Goal: Navigation & Orientation: Find specific page/section

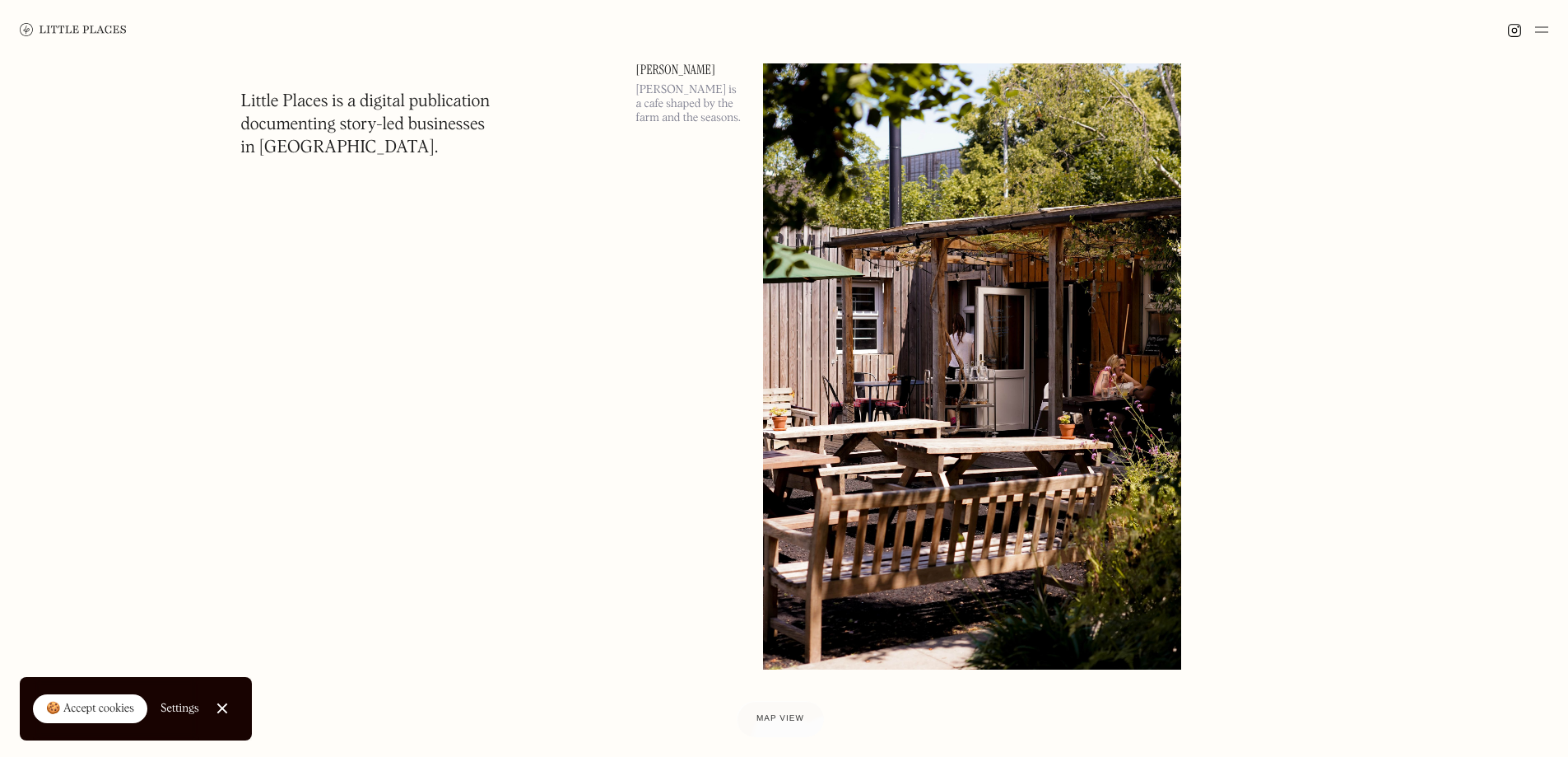
scroll to position [5354, 0]
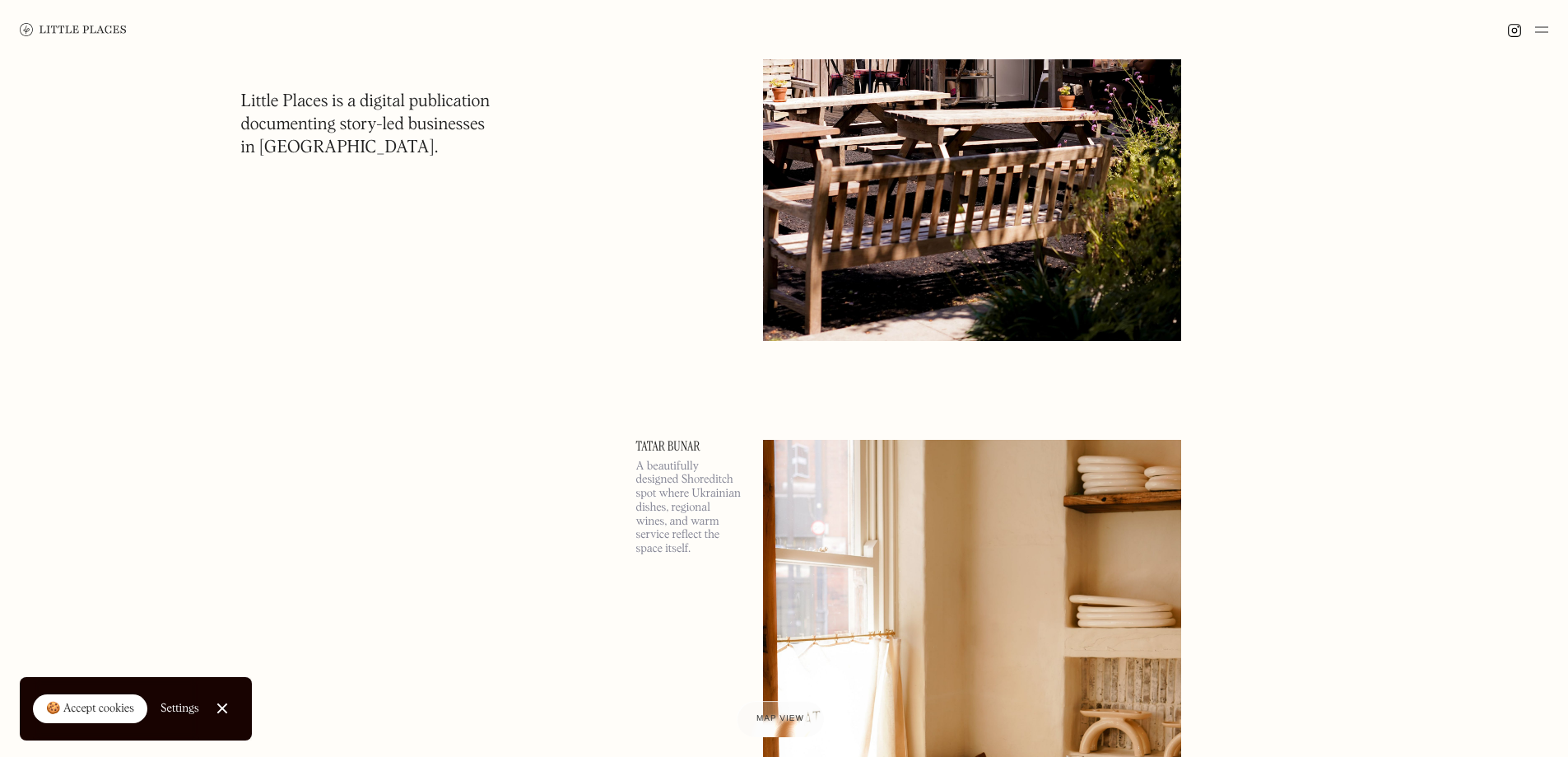
click at [1547, 30] on img at bounding box center [1541, 29] width 13 height 20
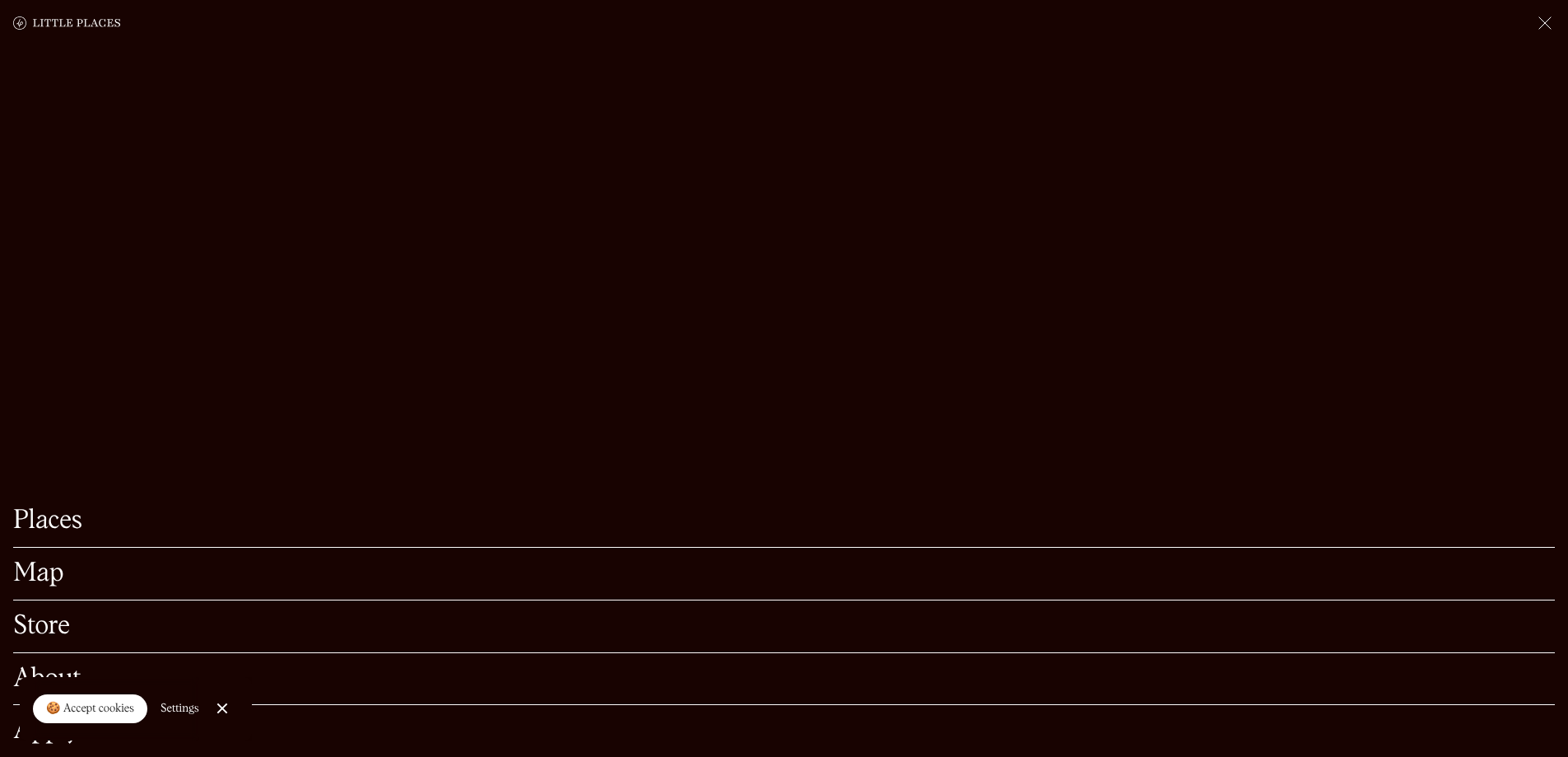
click at [62, 561] on link "Map" at bounding box center [784, 573] width 1541 height 26
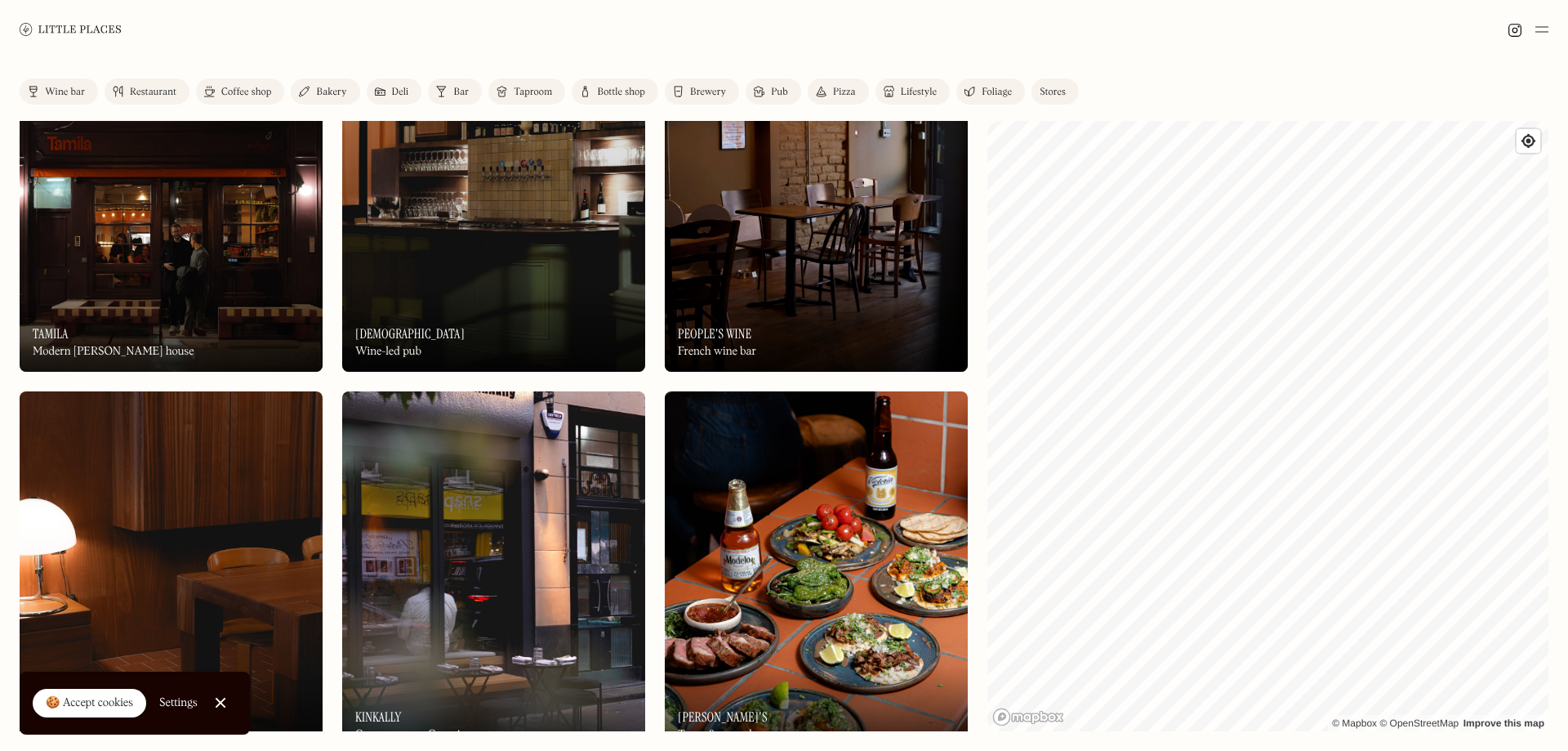
scroll to position [7028, 0]
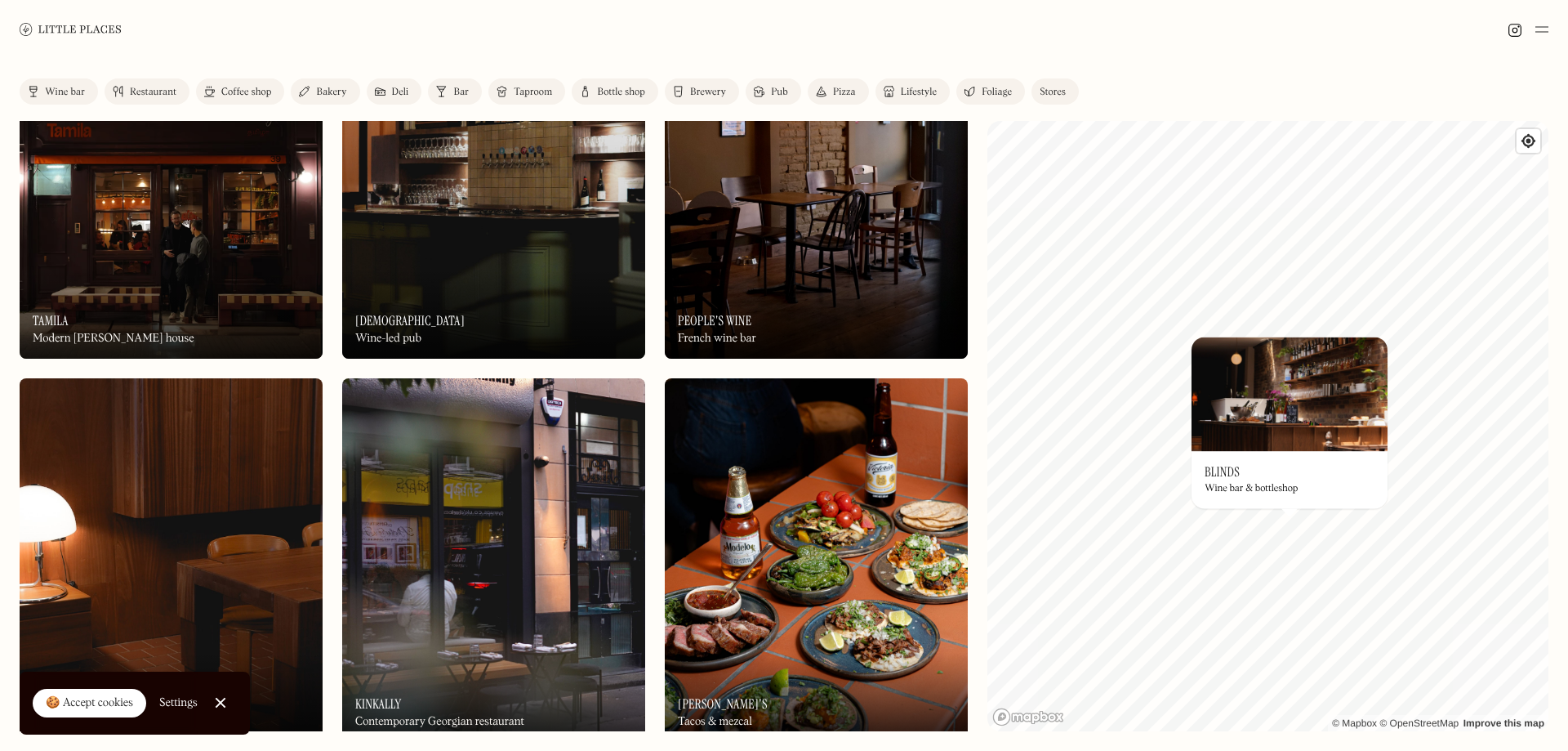
click at [132, 94] on div "Restaurant" at bounding box center [153, 92] width 47 height 9
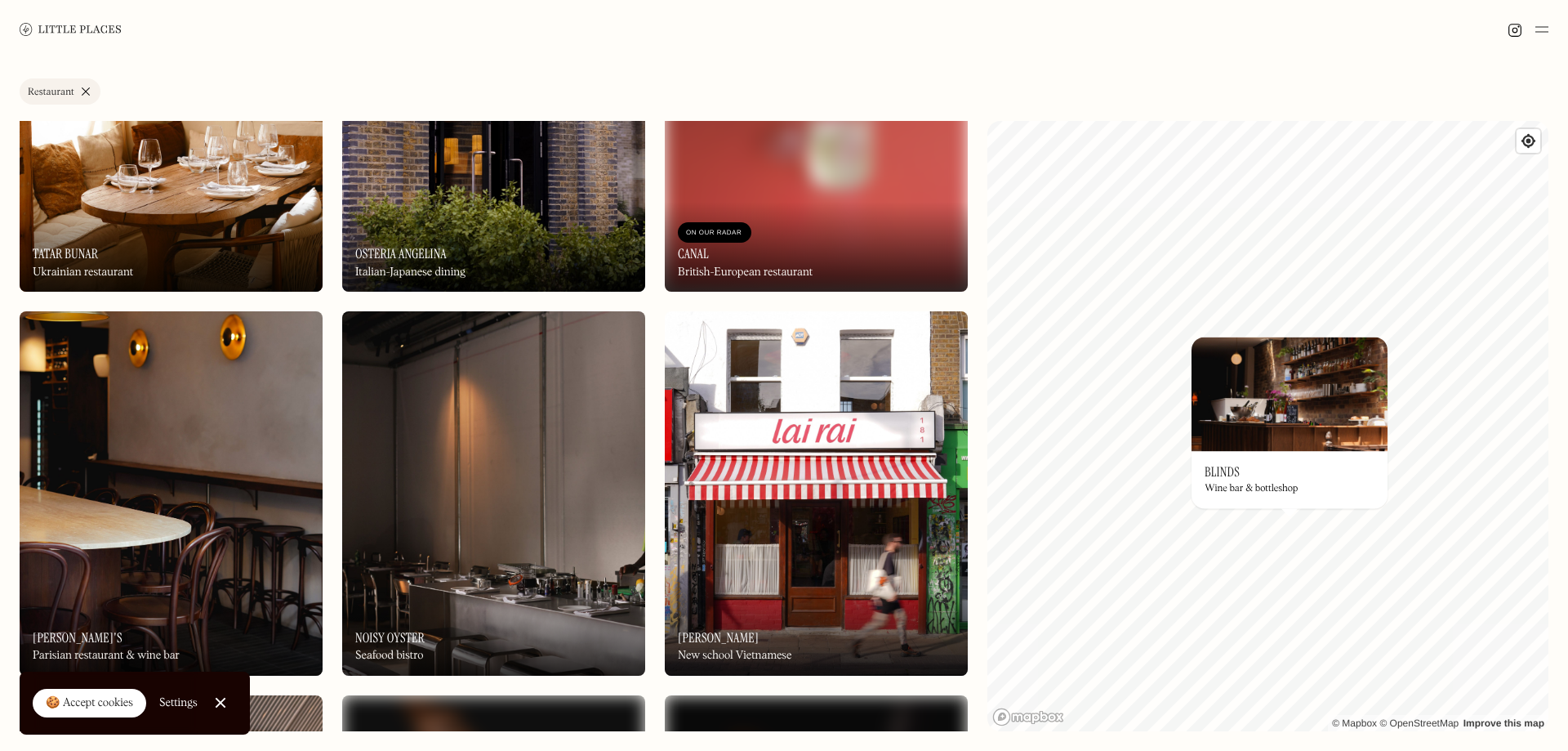
scroll to position [409, 0]
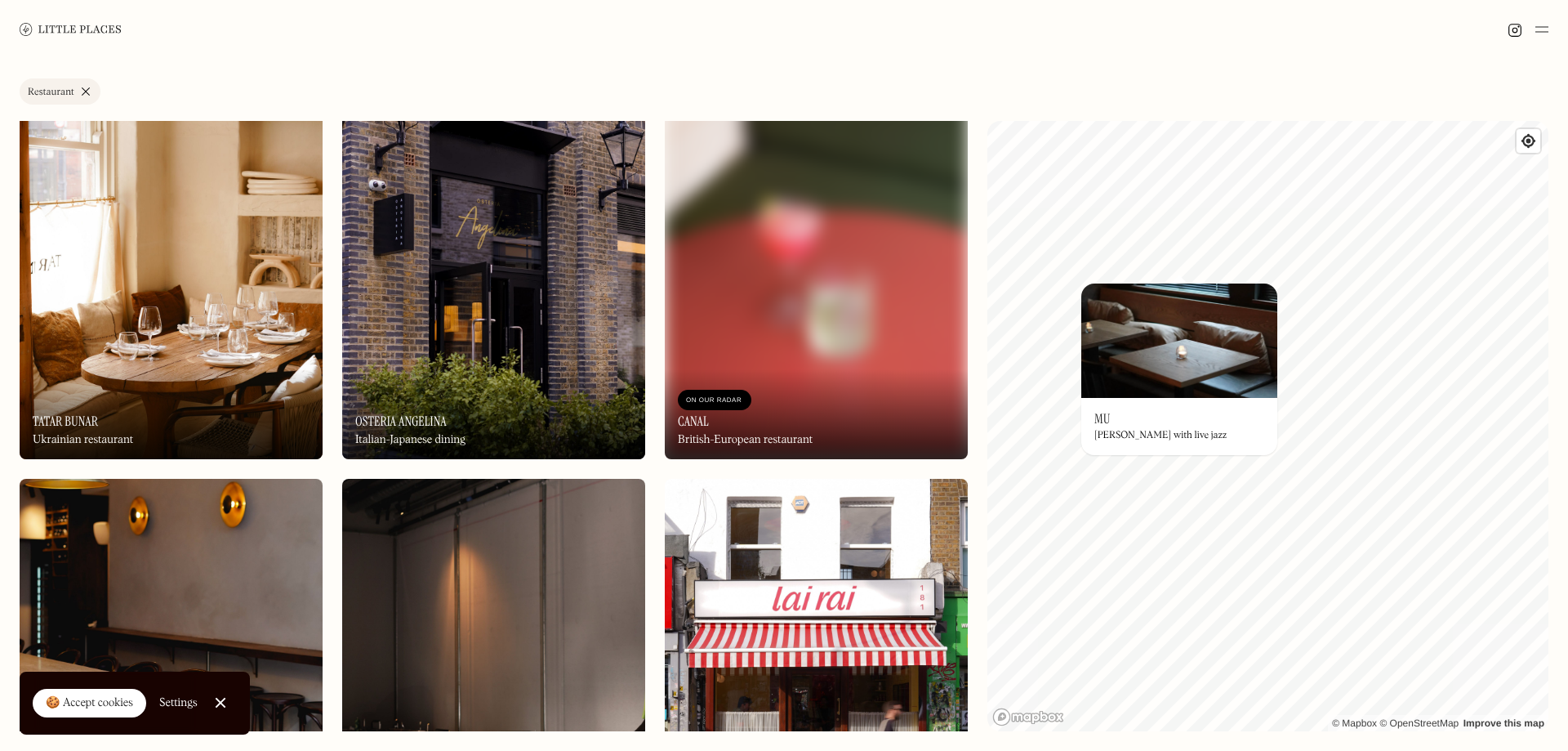
click at [1163, 442] on div "On Our Radar mu [PERSON_NAME] with live jazz" at bounding box center [1179, 426] width 196 height 57
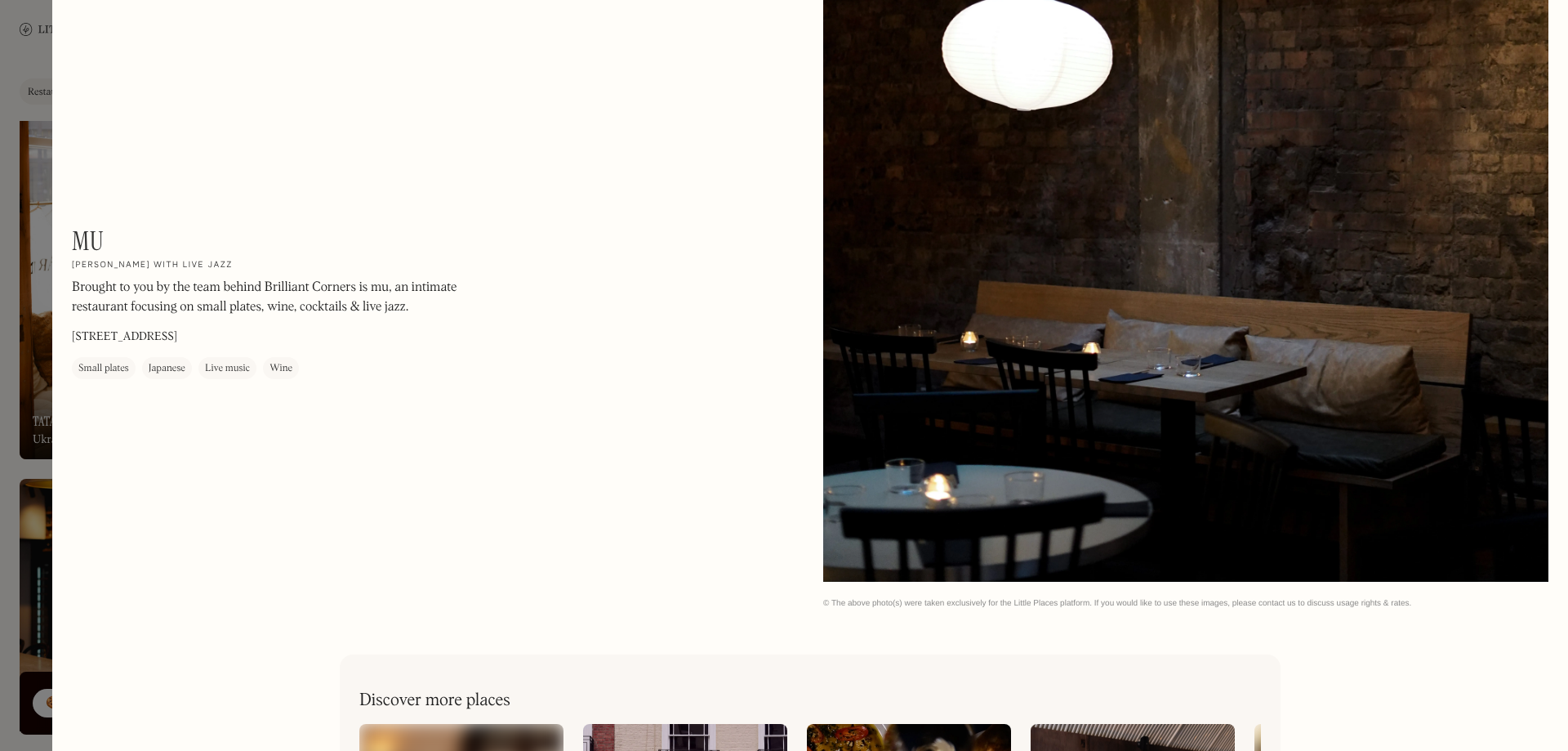
scroll to position [3369, 0]
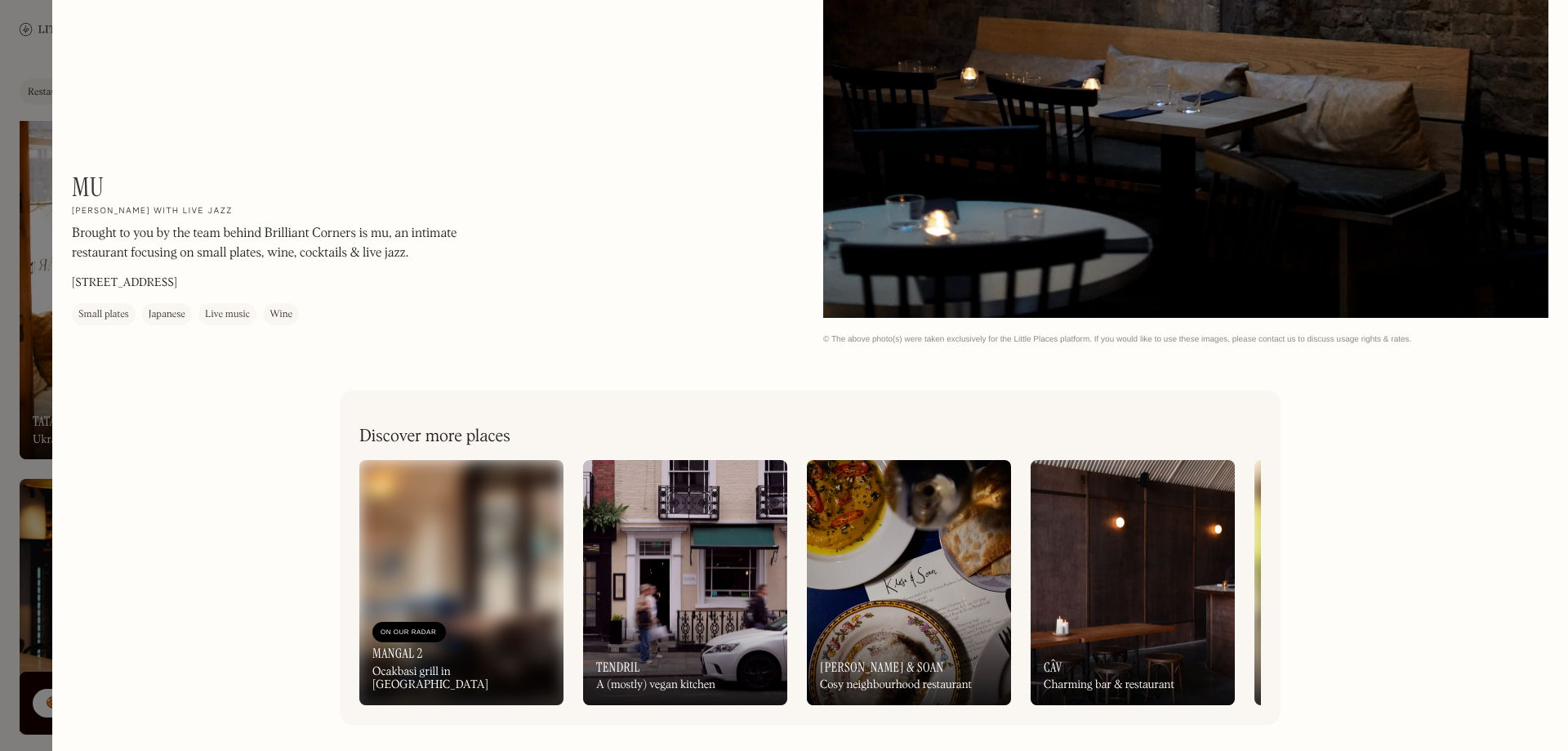
click at [38, 165] on div at bounding box center [784, 375] width 1568 height 751
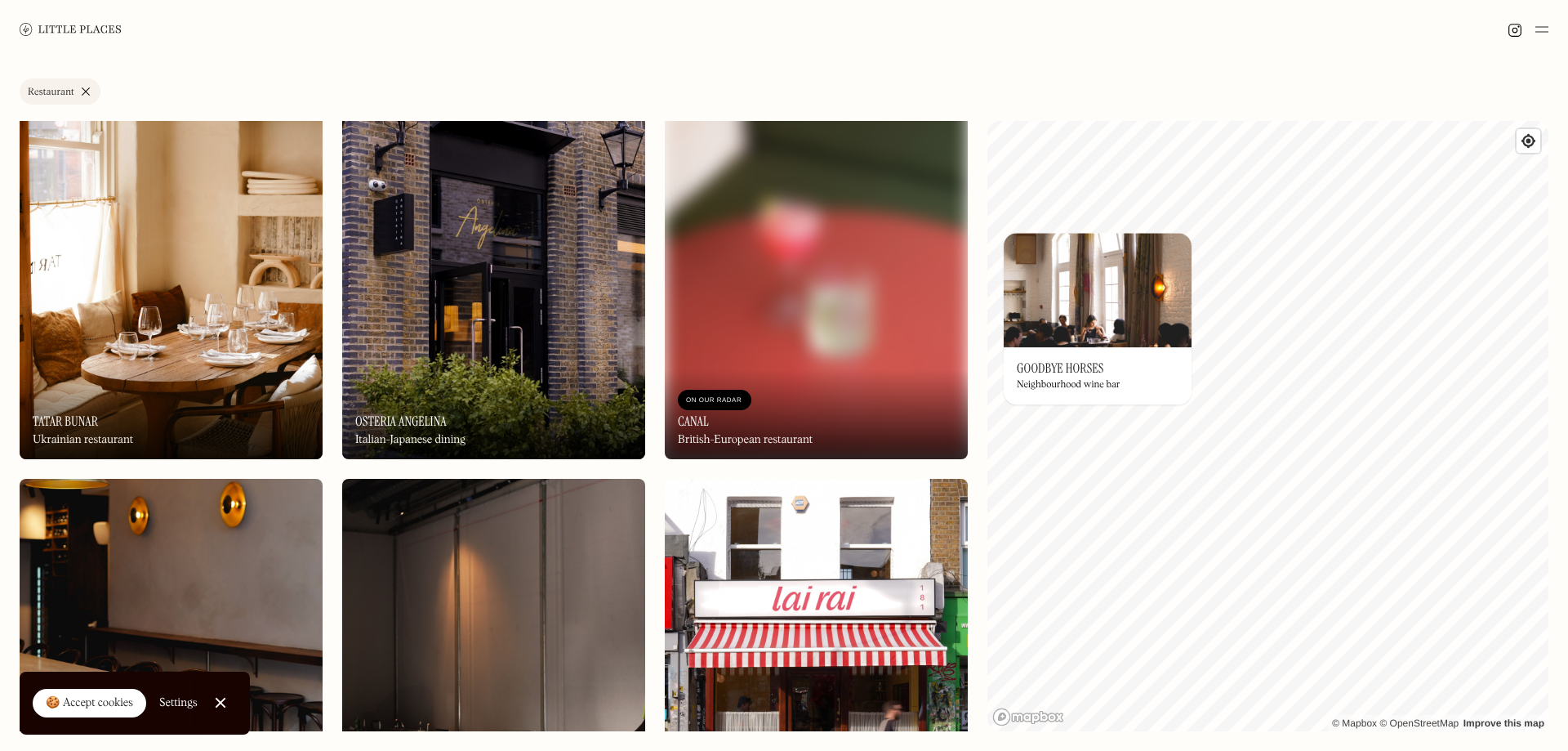
click at [1079, 354] on div "On Our Radar Goodbye Horses Neighbourhood wine bar" at bounding box center [1097, 375] width 188 height 57
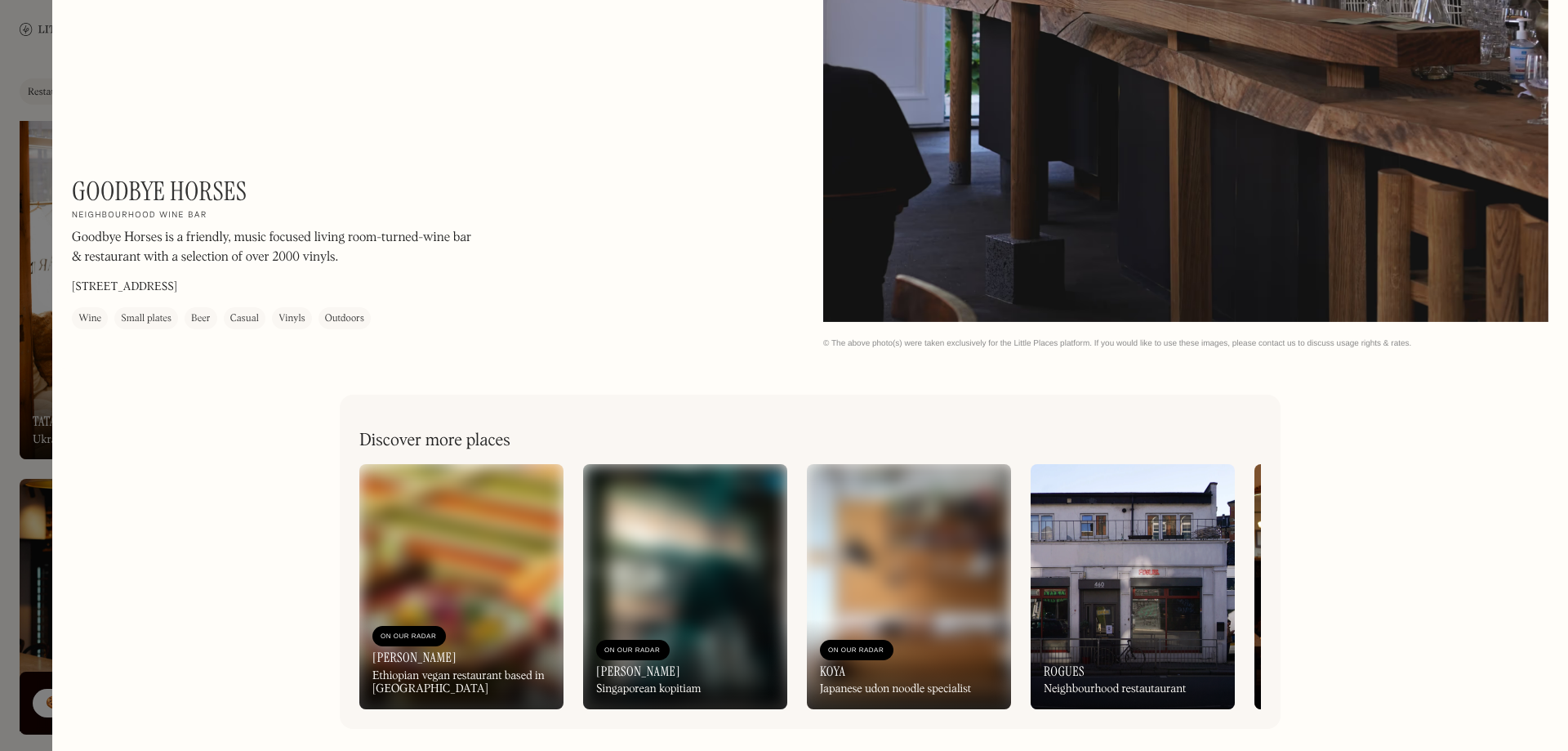
scroll to position [3369, 0]
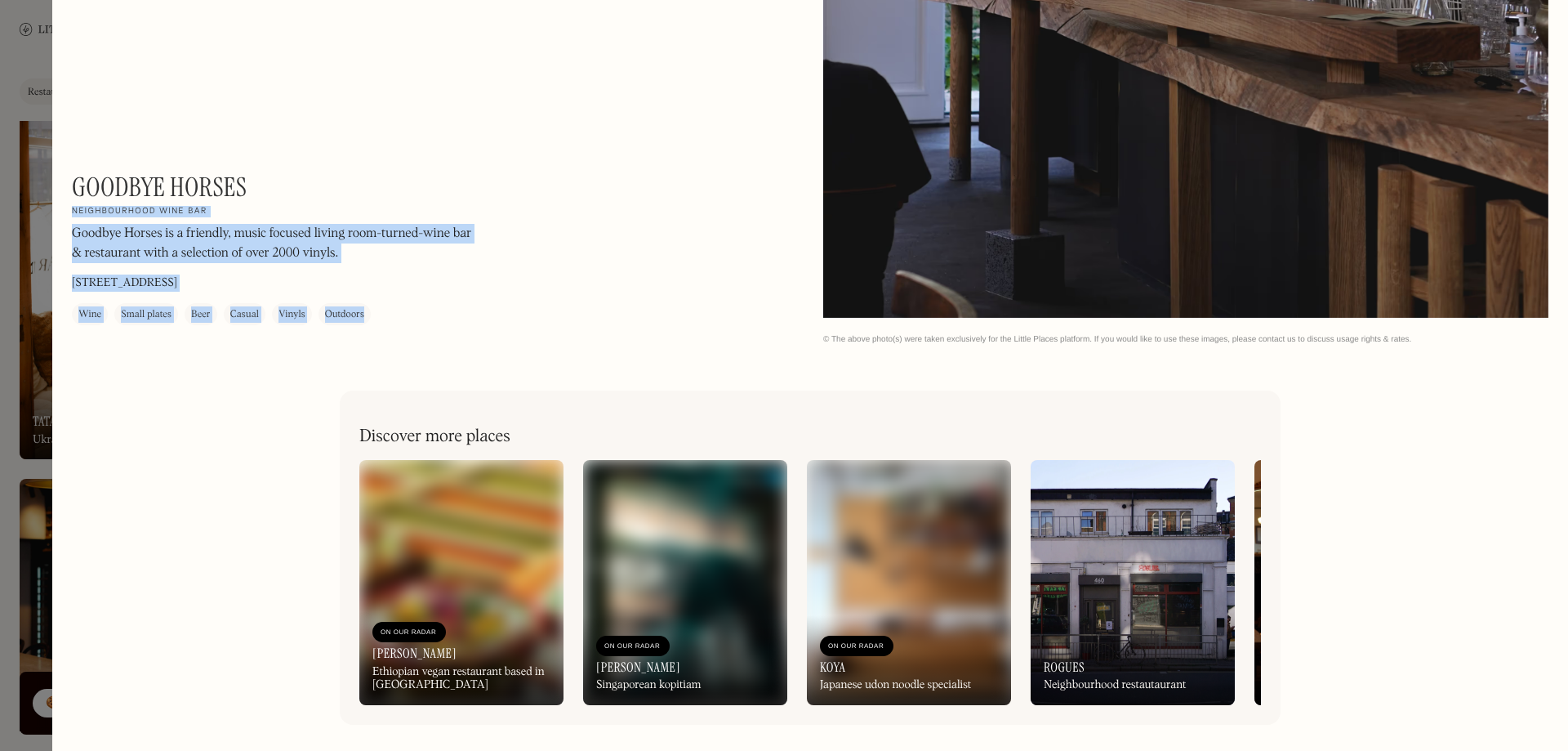
drag, startPoint x: 71, startPoint y: 178, endPoint x: 257, endPoint y: 172, distance: 186.1
click at [257, 172] on div "Goodbye Horses On Our Radar Neighbourhood wine bar Goodbye Horses is a friendly…" at bounding box center [292, 248] width 441 height 153
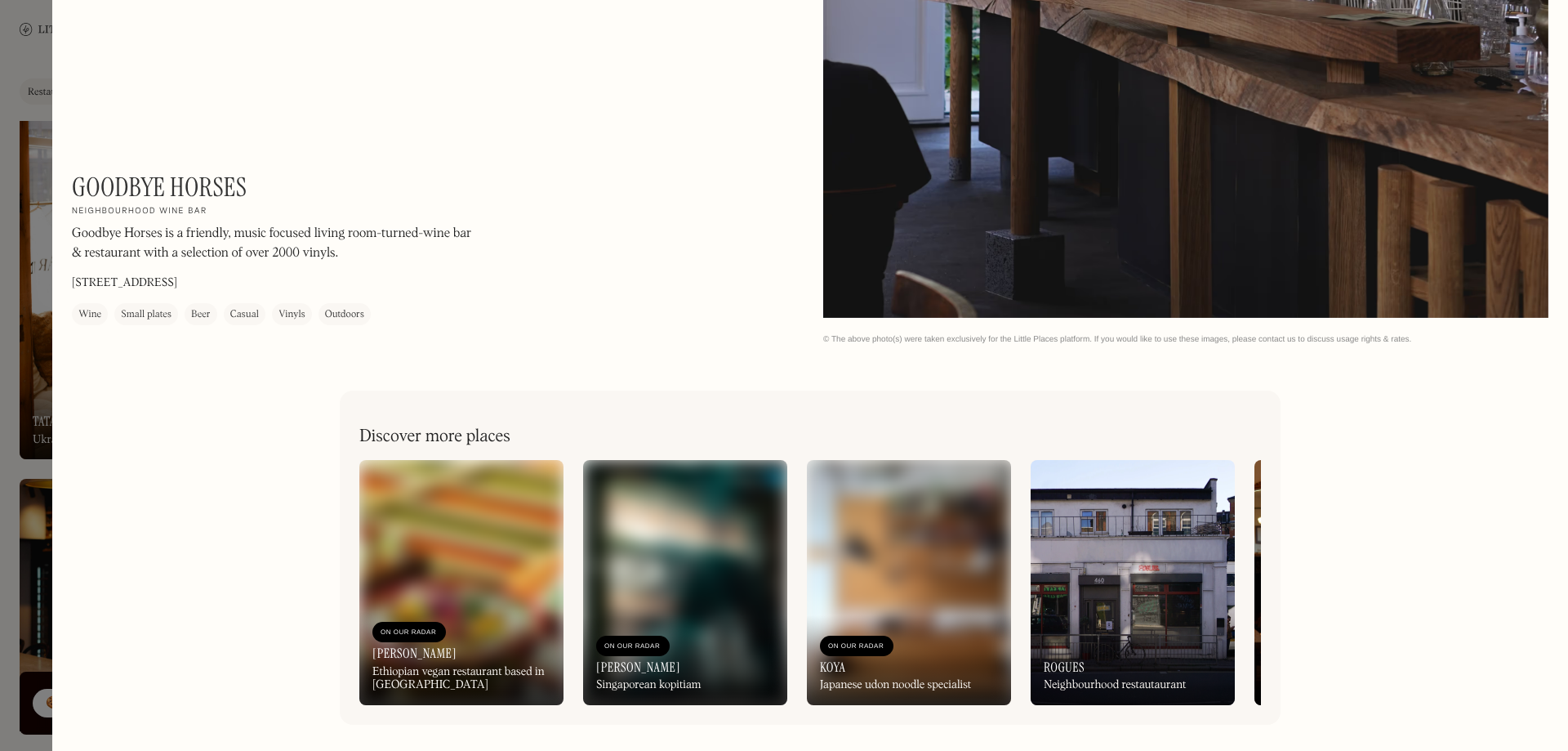
click at [50, 46] on div at bounding box center [784, 375] width 1568 height 751
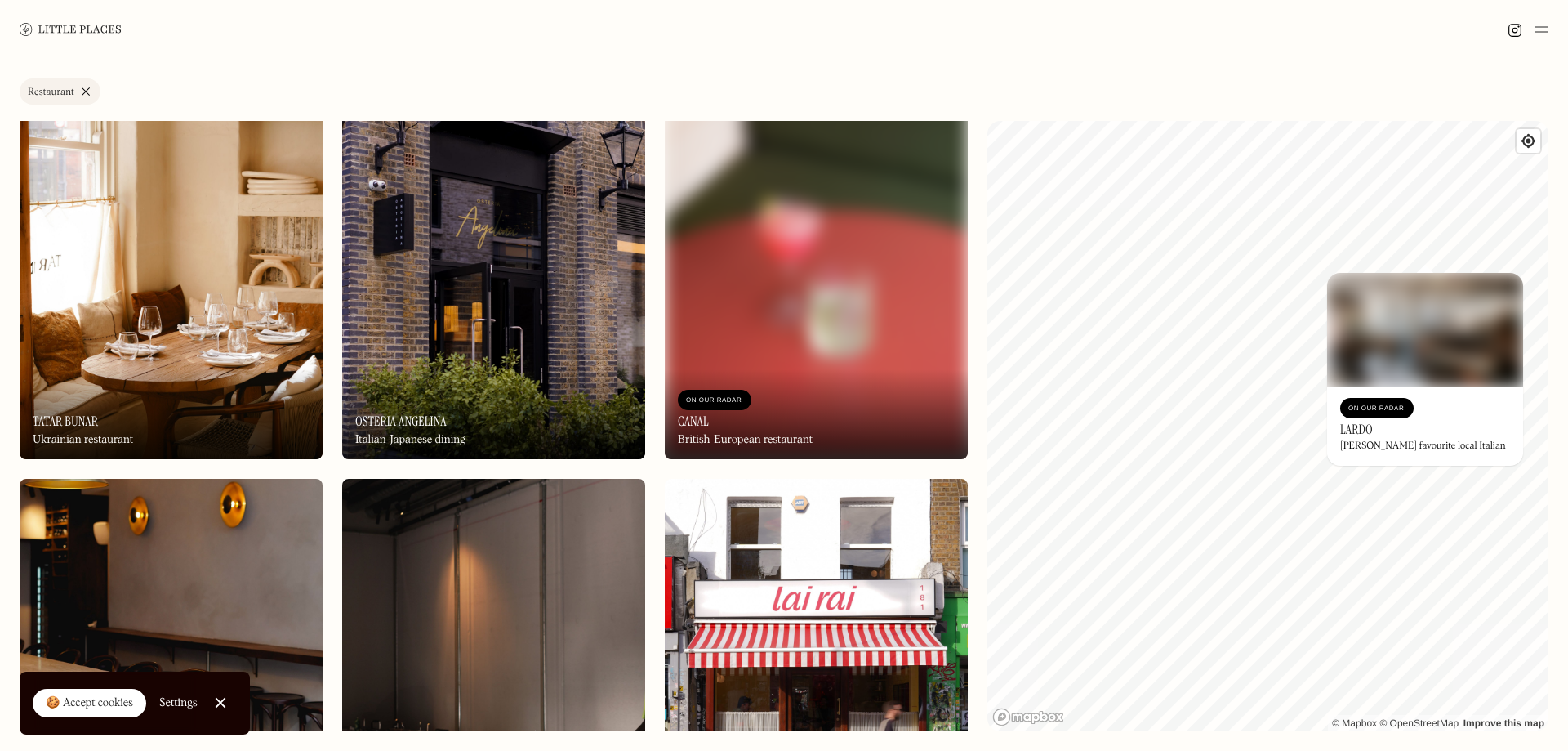
drag, startPoint x: 1552, startPoint y: 397, endPoint x: 1494, endPoint y: 383, distance: 59.7
click at [1552, 397] on div "Label Restaurant Wine bar Restaurant Coffee shop Bakery Deli Bar Taproom Bottle…" at bounding box center [784, 405] width 1568 height 692
